Goal: Find specific page/section: Find specific page/section

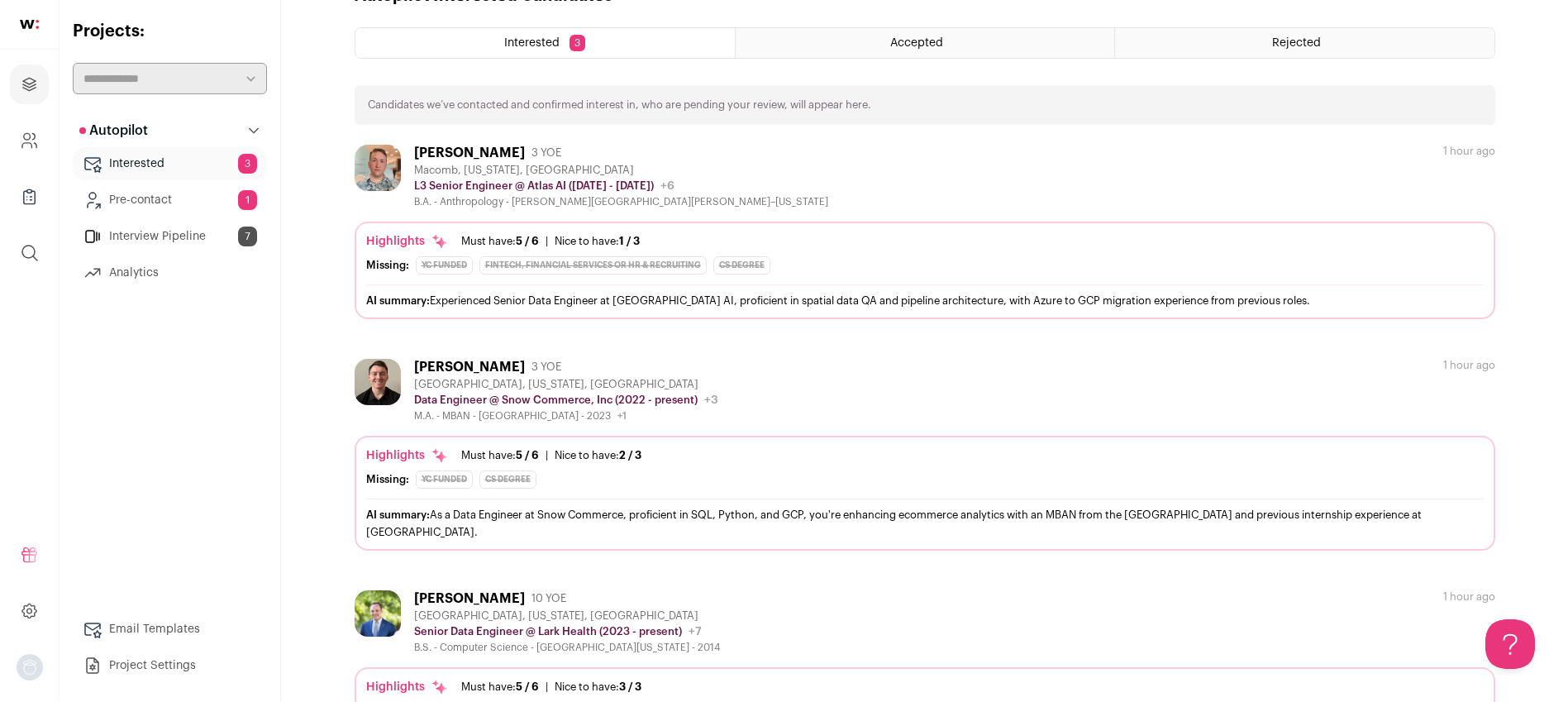
click at [145, 199] on link "Pre-contact 1" at bounding box center [169, 200] width 194 height 33
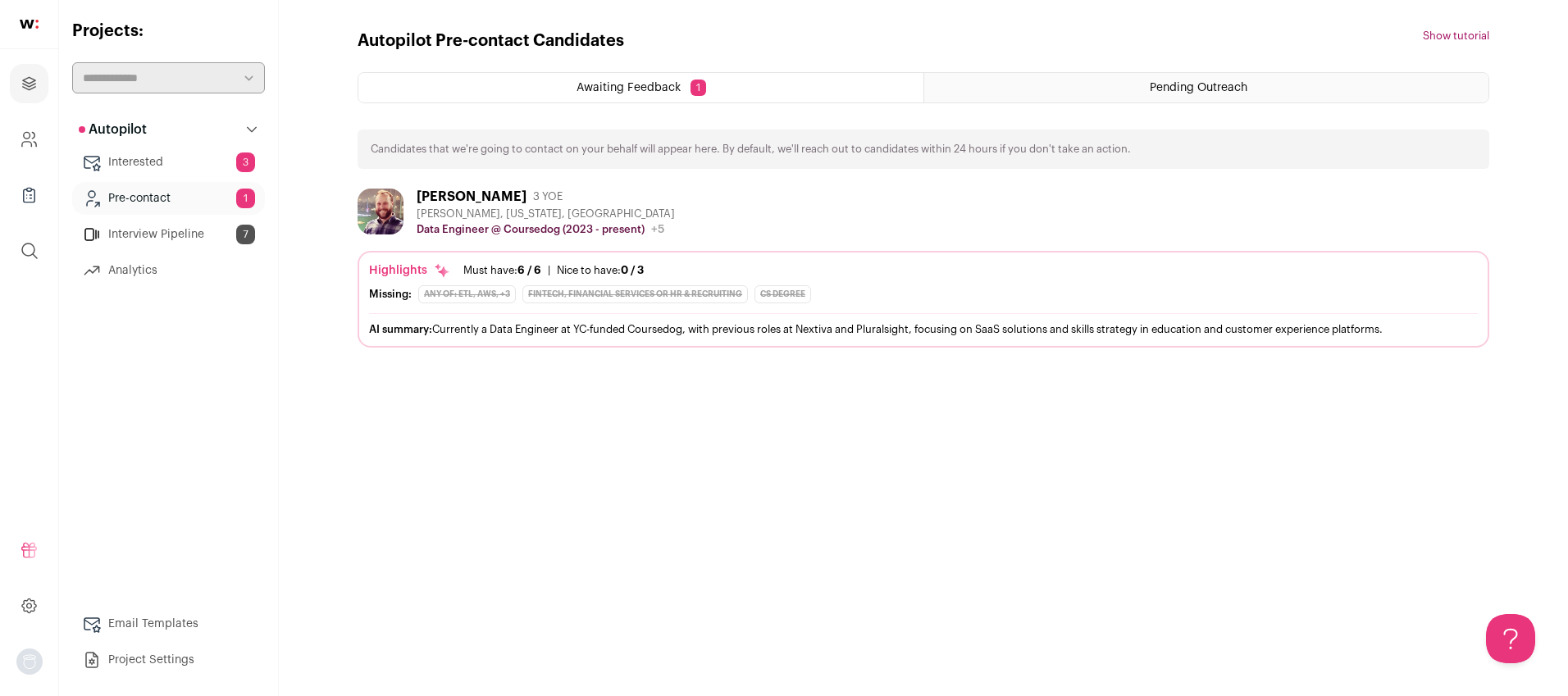
click at [586, 81] on div "Awaiting Feedback 1" at bounding box center [641, 87] width 565 height 29
click at [1033, 85] on div "Pending Outreach" at bounding box center [1207, 87] width 564 height 29
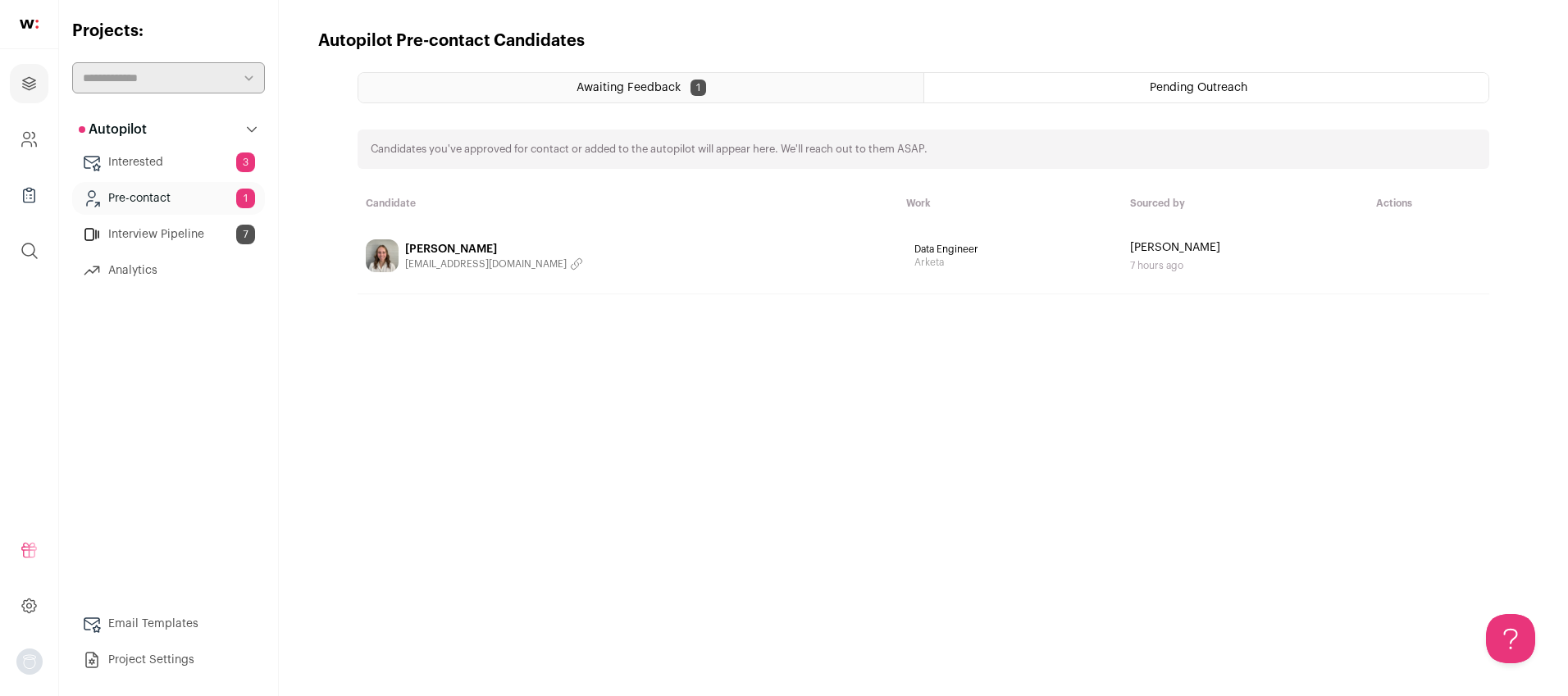
click at [634, 91] on span "Awaiting Feedback" at bounding box center [628, 88] width 104 height 11
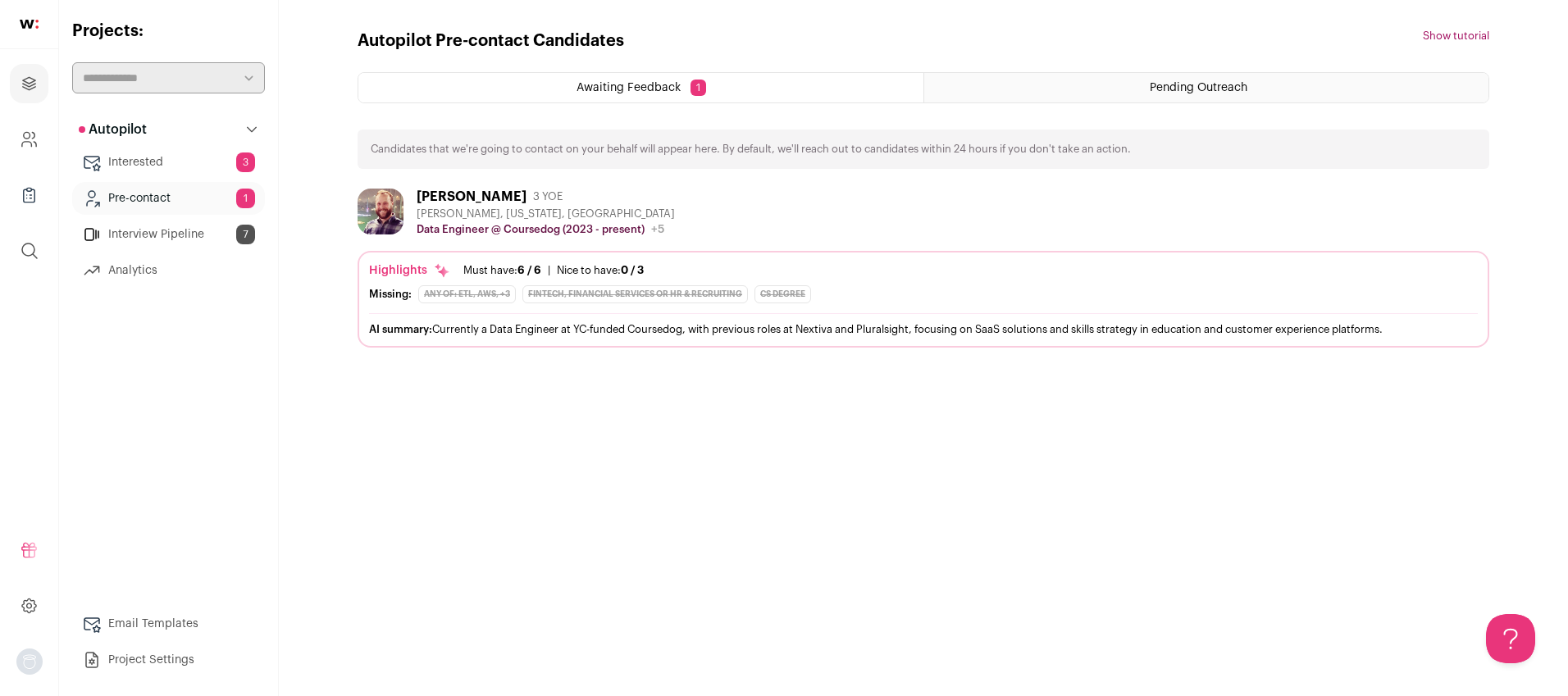
click at [135, 151] on link "Interested 3" at bounding box center [168, 162] width 192 height 33
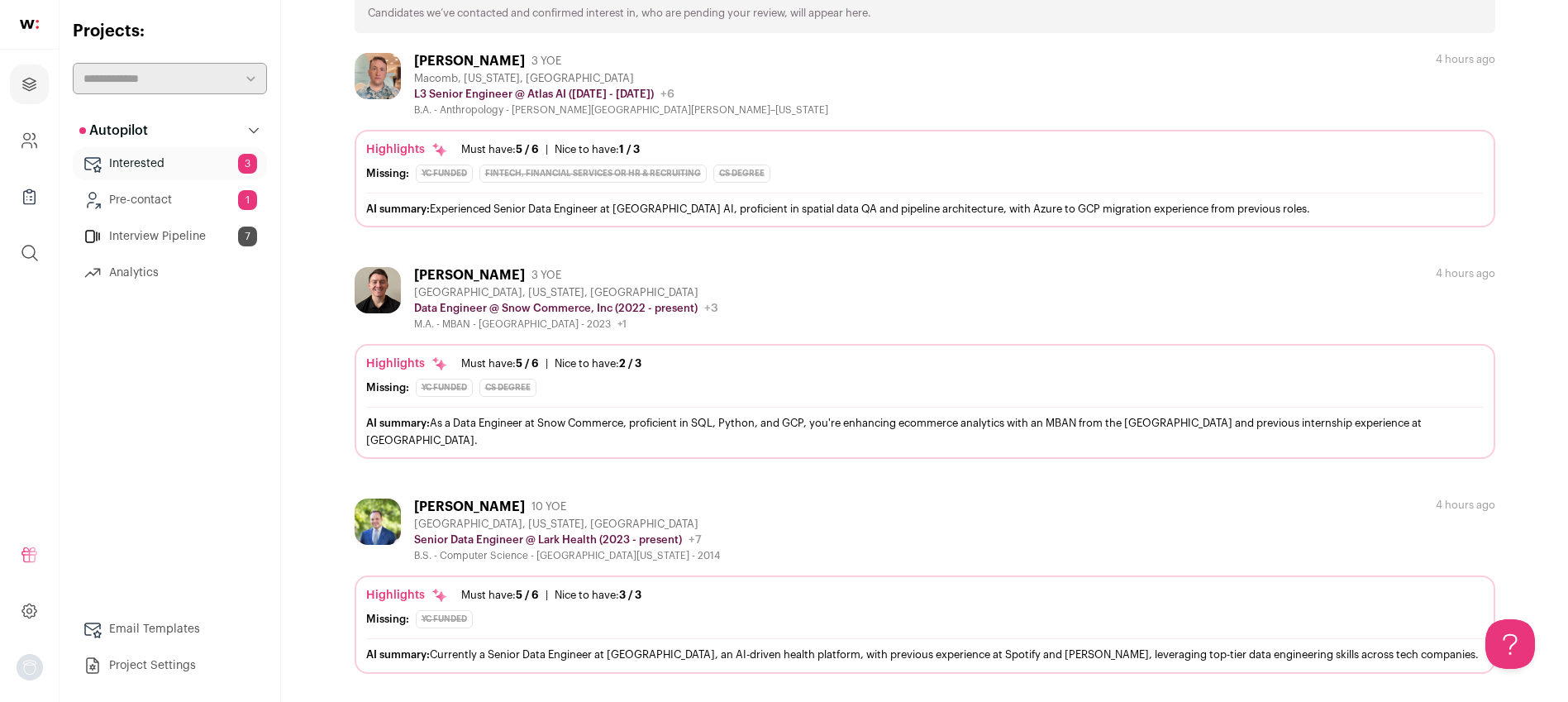
scroll to position [138, 0]
